Goal: Information Seeking & Learning: Check status

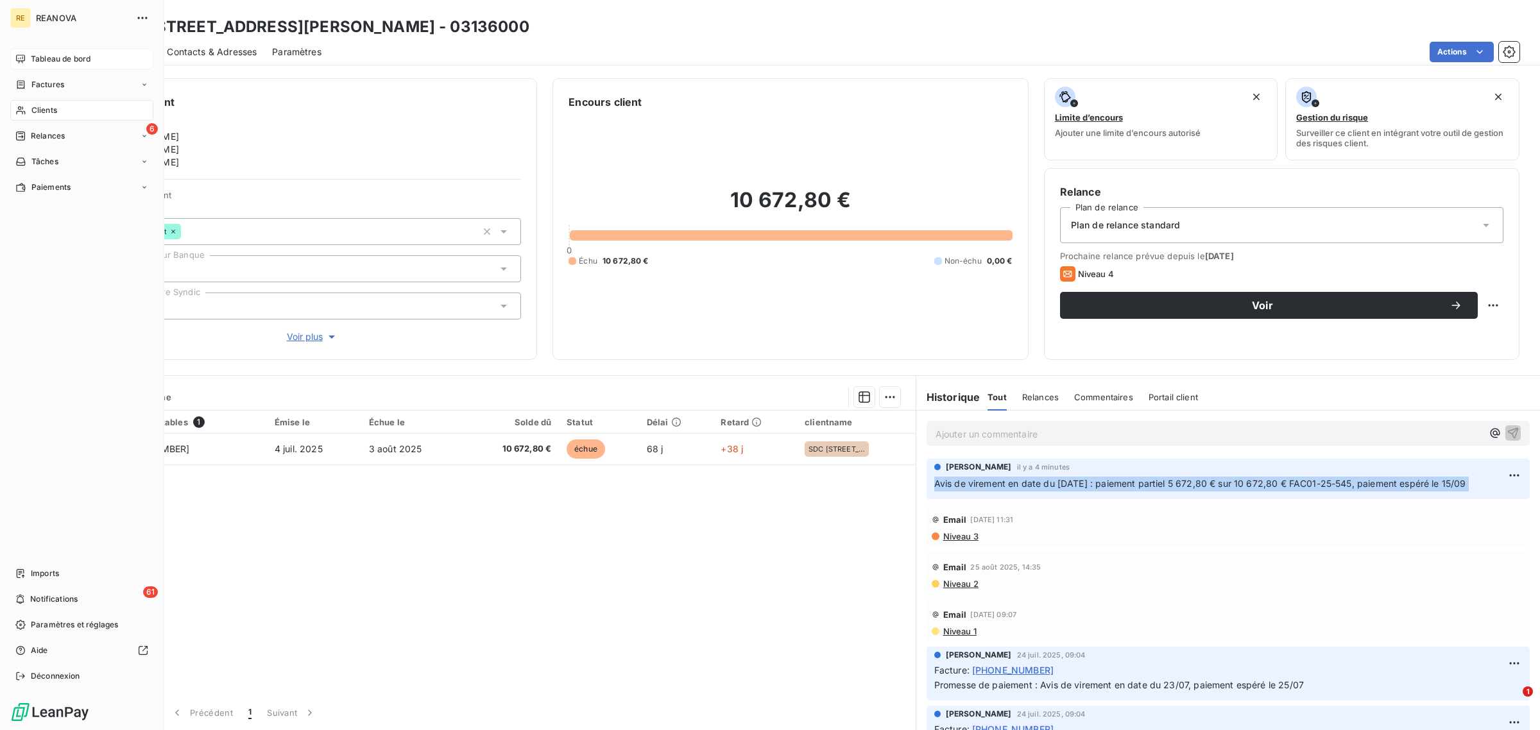
click at [56, 53] on span "Tableau de bord" at bounding box center [61, 59] width 60 height 12
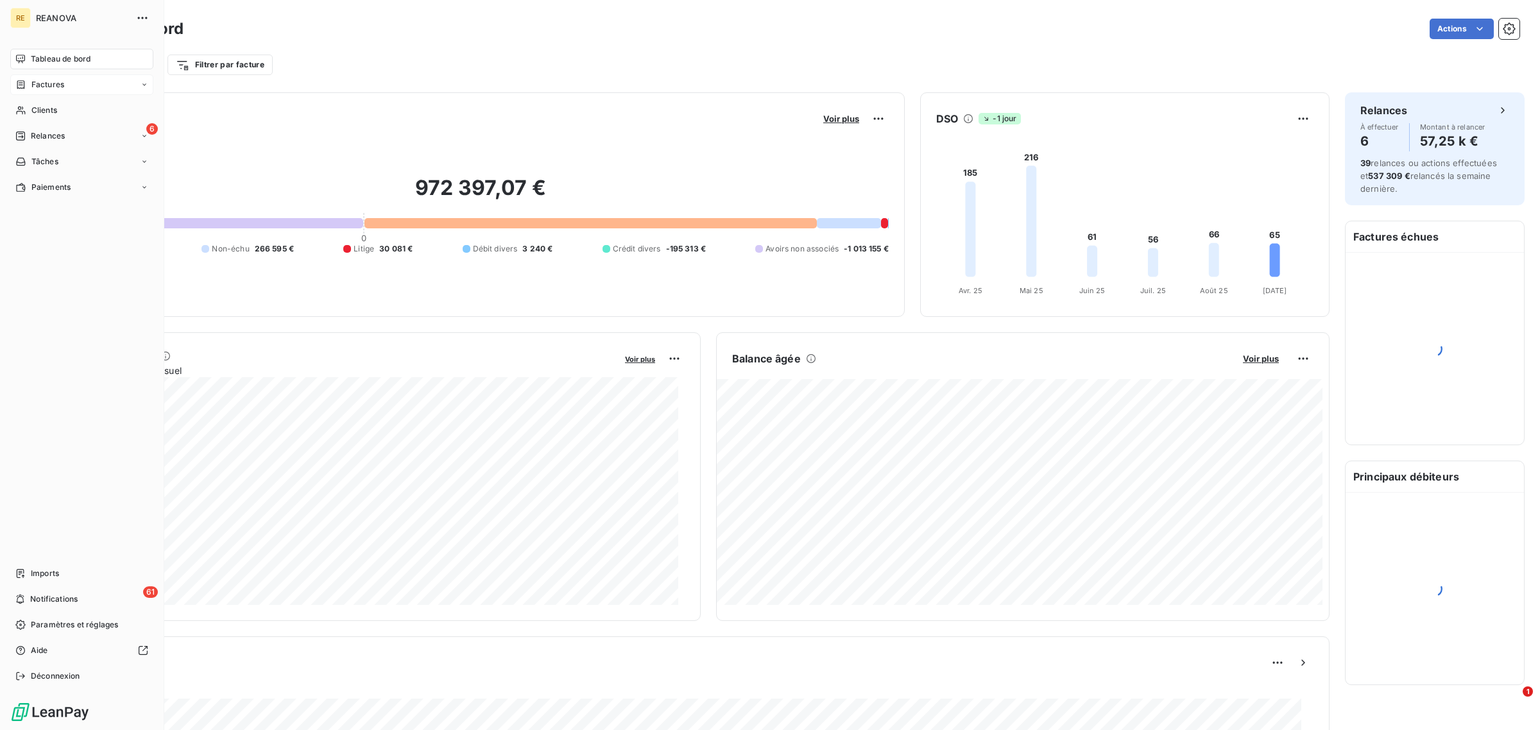
click at [66, 81] on div "Factures" at bounding box center [81, 84] width 143 height 21
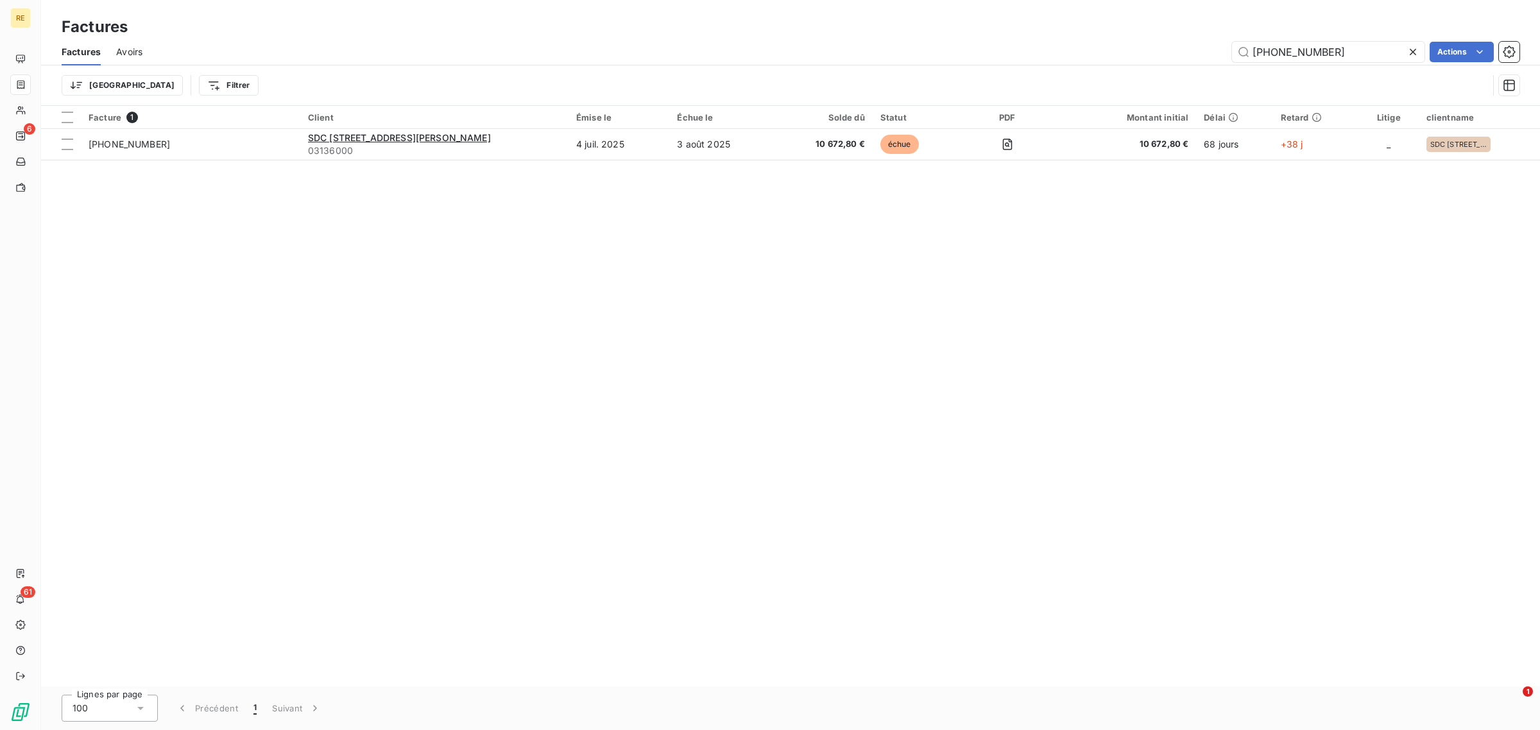
drag, startPoint x: 1332, startPoint y: 56, endPoint x: 1073, endPoint y: 3, distance: 264.1
click at [1073, 3] on div "Factures Factures Avoirs [PHONE_NUMBER] Actions Trier Filtrer" at bounding box center [790, 53] width 1499 height 106
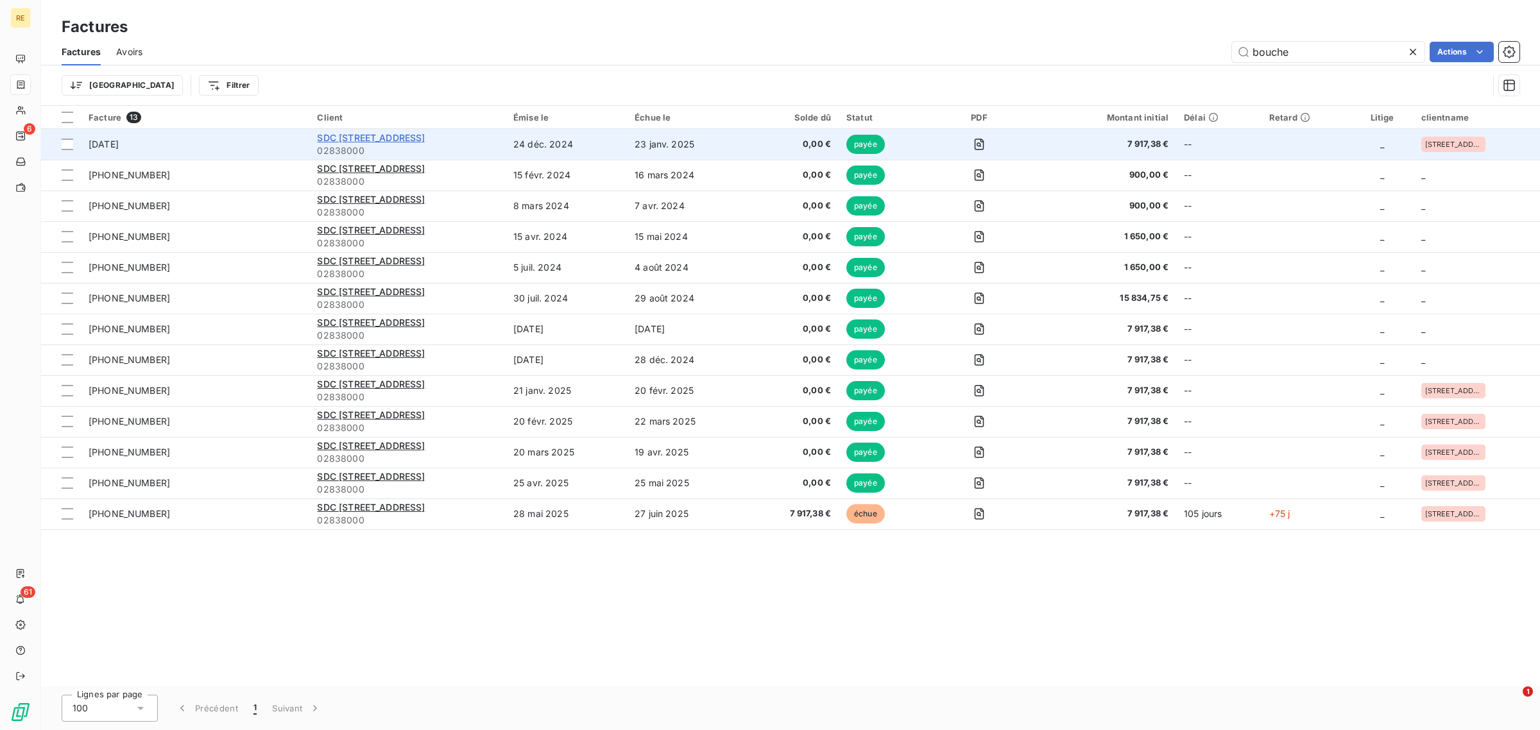
type input "bouche"
click at [402, 142] on span "SDC [STREET_ADDRESS]" at bounding box center [371, 137] width 108 height 11
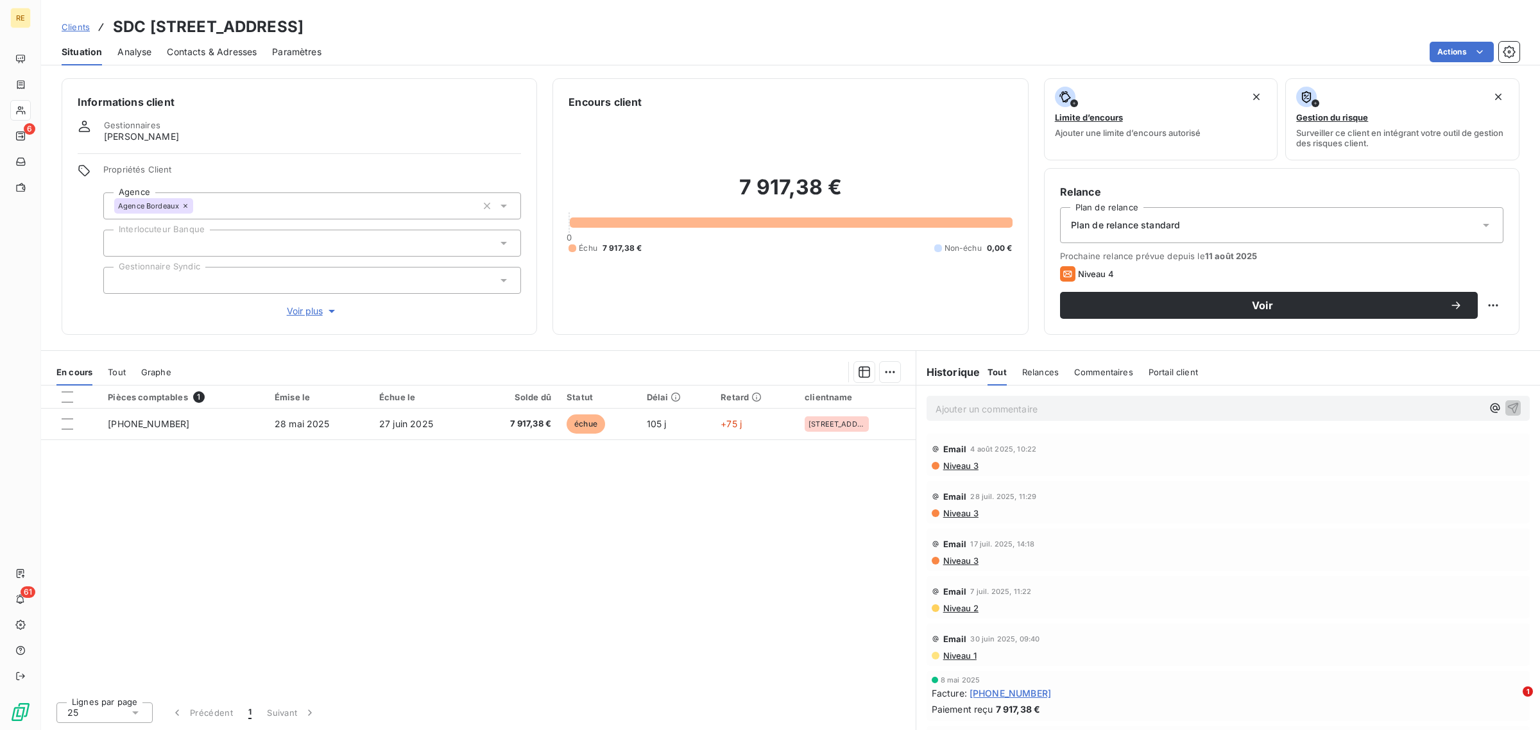
click at [116, 370] on span "Tout" at bounding box center [117, 372] width 18 height 10
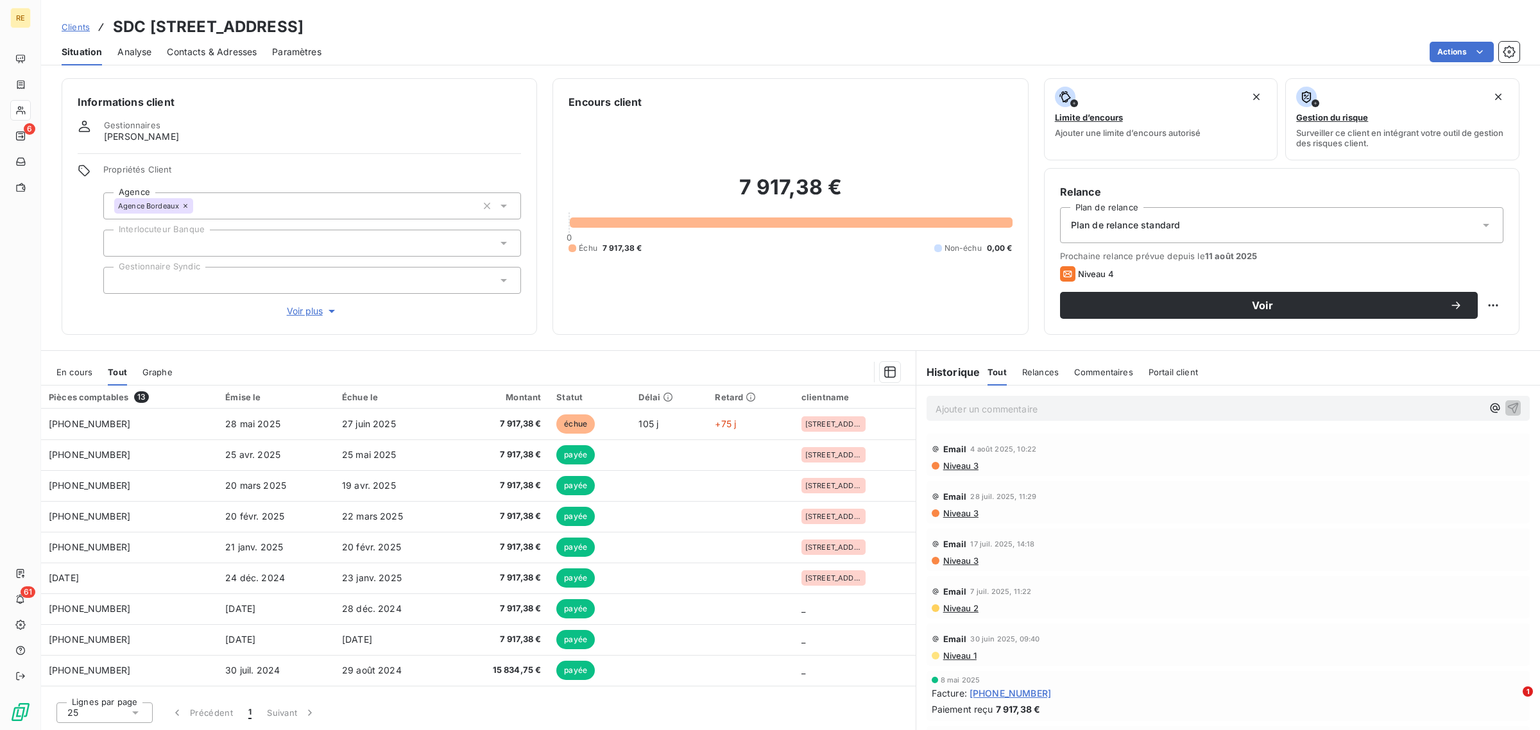
click at [82, 375] on span "En cours" at bounding box center [74, 372] width 36 height 10
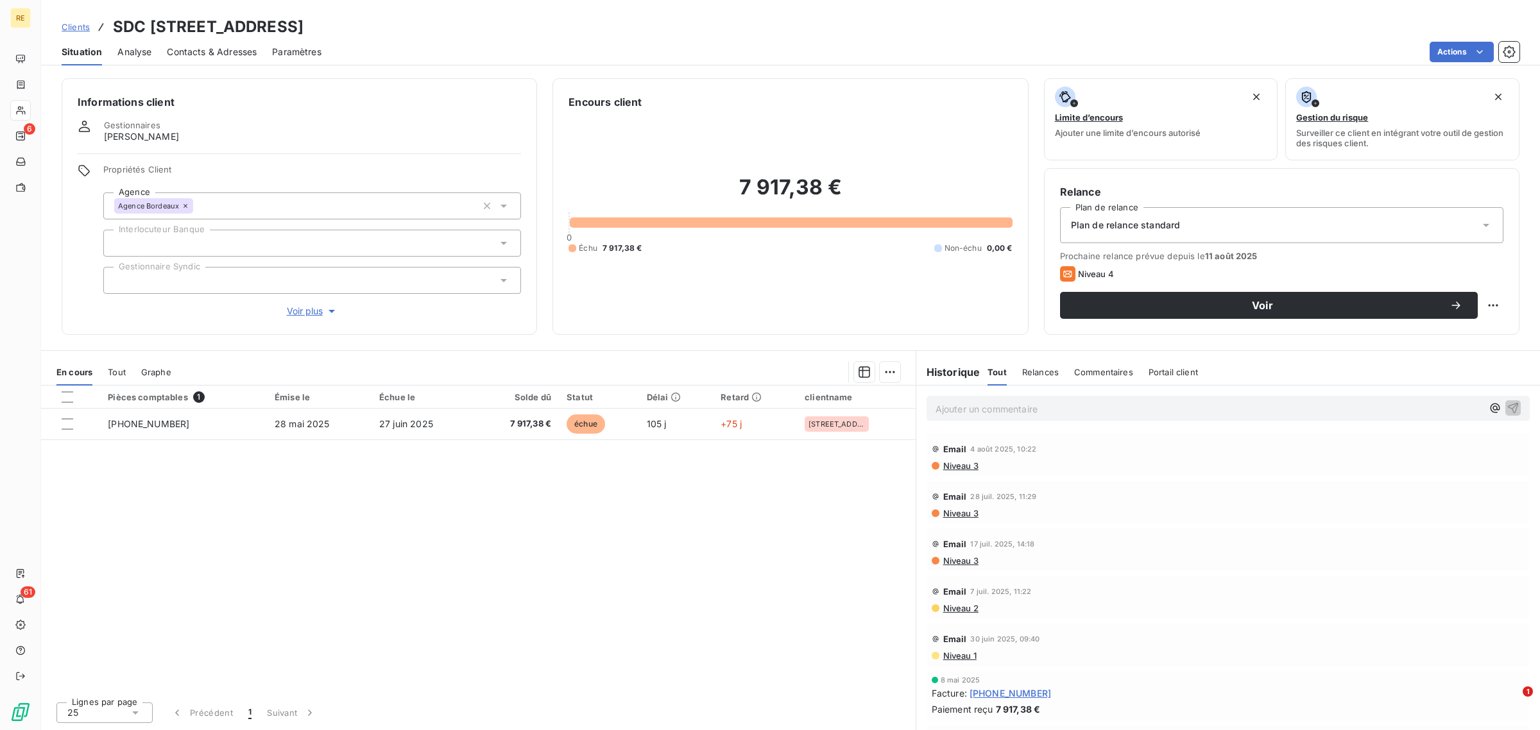
click at [544, 621] on div "Pièces comptables 1 Émise le Échue le Solde dû Statut Délai Retard clientname […" at bounding box center [478, 539] width 875 height 306
click at [307, 309] on span "Voir plus" at bounding box center [312, 311] width 51 height 13
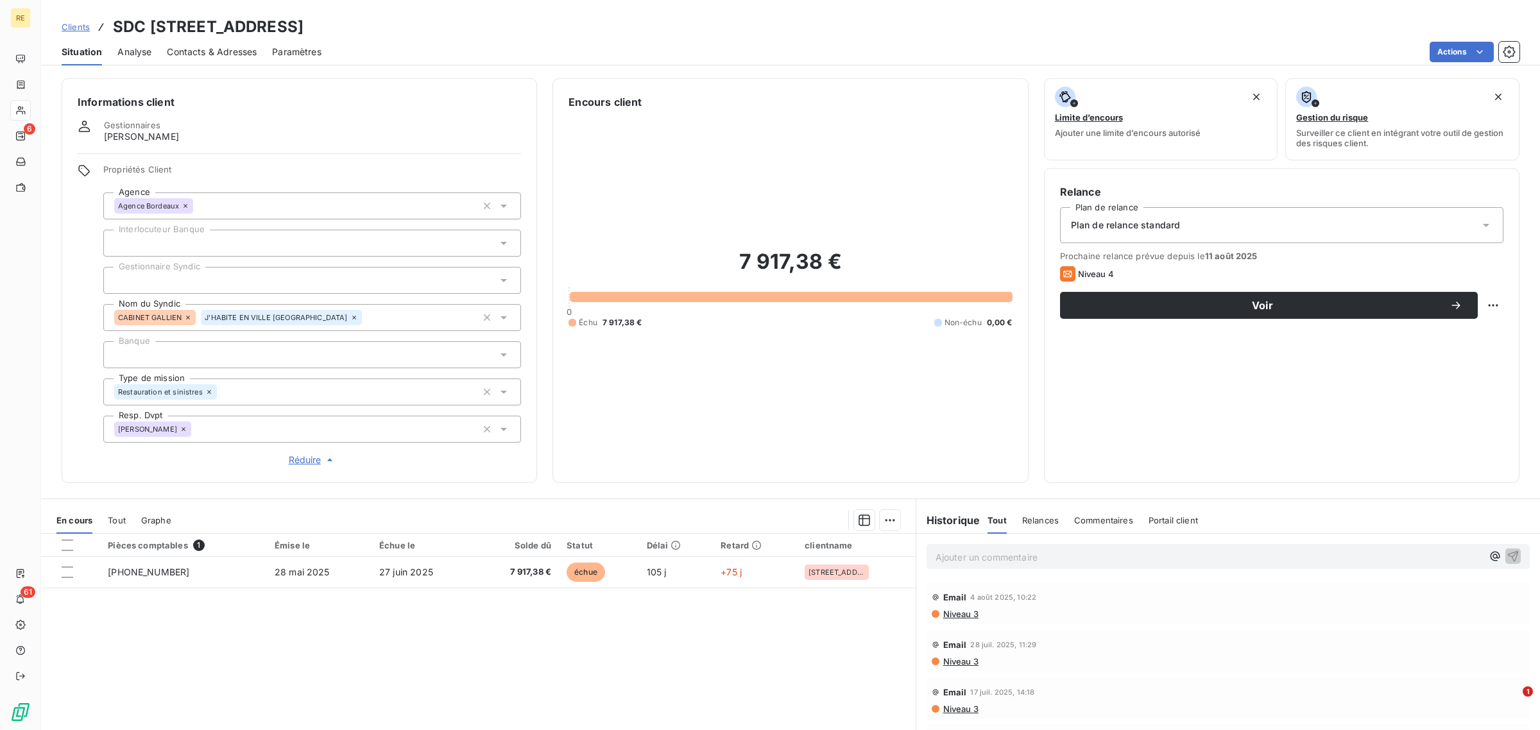
click at [302, 456] on span "Réduire" at bounding box center [312, 460] width 47 height 13
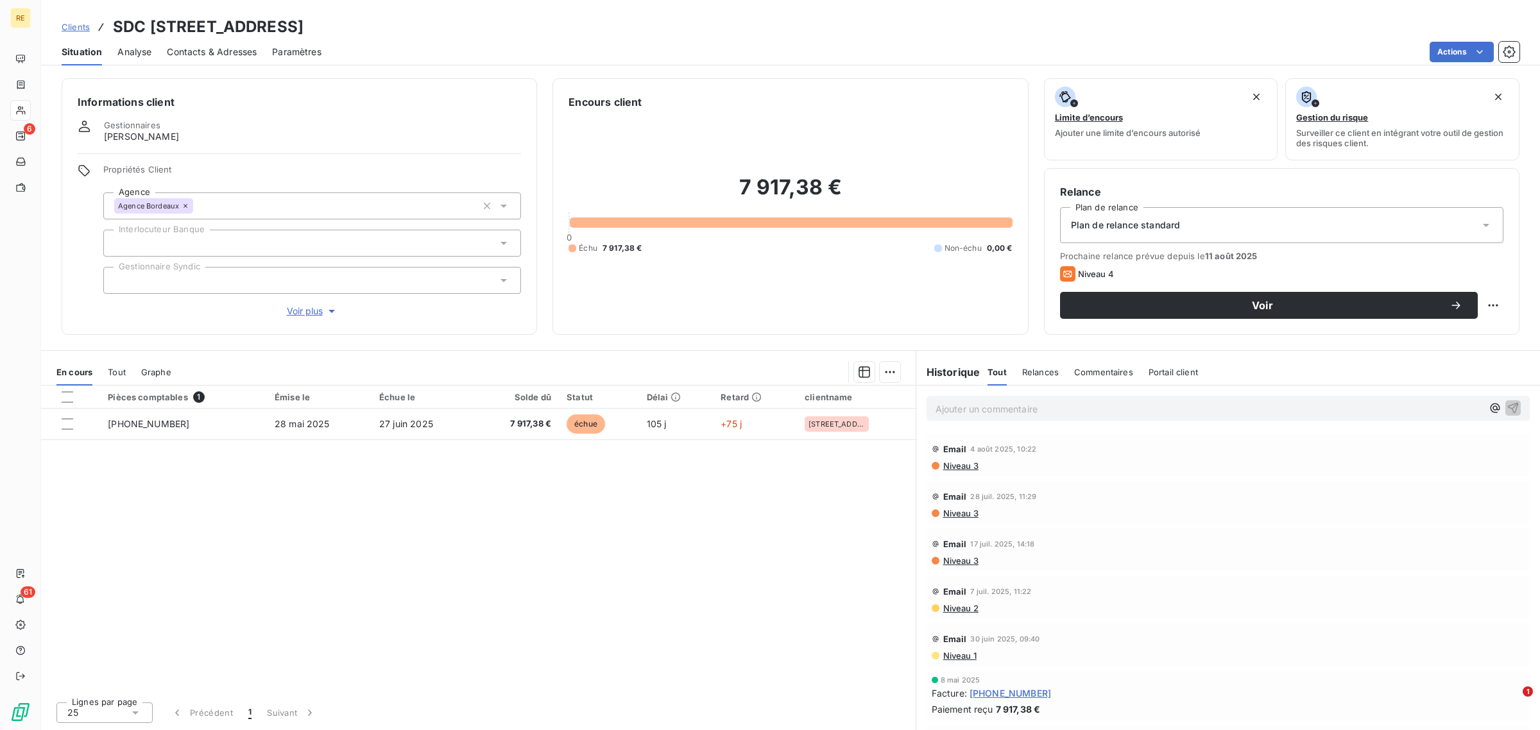
drag, startPoint x: 292, startPoint y: 558, endPoint x: 284, endPoint y: 576, distance: 19.8
click at [287, 562] on div "Pièces comptables 1 Émise le Échue le Solde dû Statut Délai Retard clientname […" at bounding box center [478, 539] width 875 height 306
click at [289, 526] on div "Pièces comptables 1 Émise le Échue le Solde dû Statut Délai Retard clientname […" at bounding box center [478, 539] width 875 height 306
click at [483, 614] on div "Pièces comptables 1 Émise le Échue le Solde dû Statut Délai Retard clientname […" at bounding box center [478, 539] width 875 height 306
click at [544, 563] on div "Pièces comptables 1 Émise le Échue le Solde dû Statut Délai Retard clientname […" at bounding box center [478, 539] width 875 height 306
